Goal: Find specific page/section: Find specific page/section

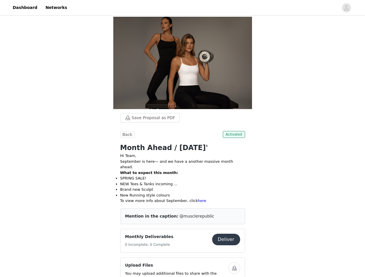
click at [182, 139] on div "Back Activated Month Ahead / [DATE]' Hi Team, September is here— and we have a …" at bounding box center [182, 177] width 125 height 93
click at [182, 8] on div at bounding box center [204, 7] width 268 height 13
click at [346, 8] on icon "avatar" at bounding box center [346, 7] width 5 height 9
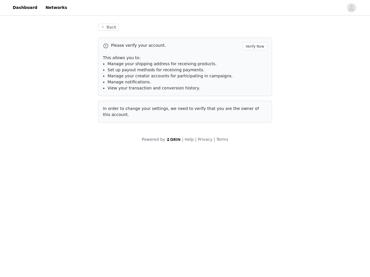
click at [147, 118] on div "Back Please verify your account. Verify Now This allows you to: Manage your shi…" at bounding box center [185, 73] width 188 height 113
click at [127, 137] on div "Powered by | Help | Privacy | Terms" at bounding box center [185, 143] width 370 height 13
